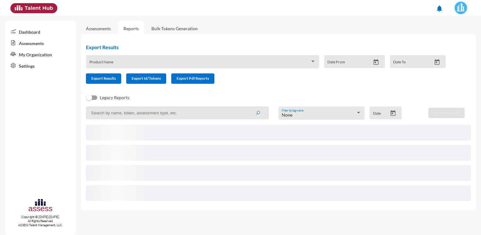
click at [155, 110] on input at bounding box center [177, 112] width 183 height 13
paste input "[EMAIL_ADDRESS][DOMAIN_NAME]"
click at [248, 107] on button "submit" at bounding box center [258, 112] width 20 height 11
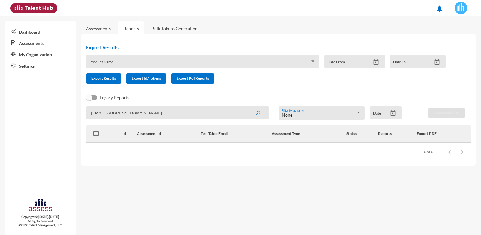
drag, startPoint x: 189, startPoint y: 112, endPoint x: 20, endPoint y: 118, distance: 169.6
click at [20, 118] on mat-sidenav-container "Dashboard Assessments My Organization Settings Copyright © [DATE]-[DATE]. All R…" at bounding box center [240, 125] width 481 height 219
paste input "ohamed.eabdelkhalek"
type input "[PERSON_NAME][EMAIL_ADDRESS][DOMAIN_NAME]"
click at [248, 107] on button "submit" at bounding box center [258, 112] width 20 height 11
